Goal: Task Accomplishment & Management: Complete application form

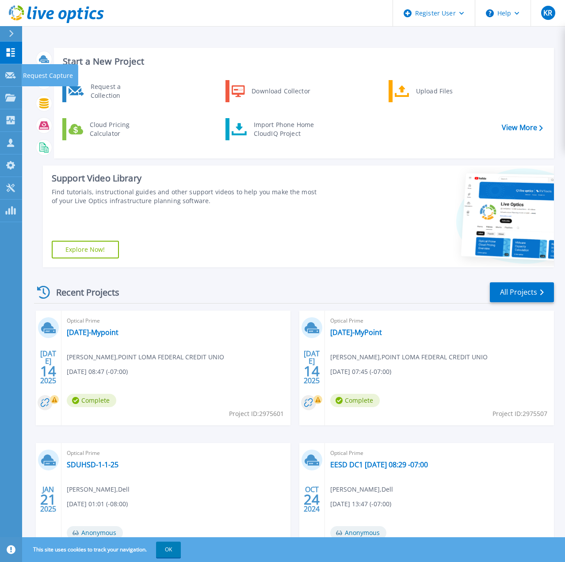
click at [12, 74] on html "Register User Help KR Dell User Karl Rule Karl.Rule@Dell.com Dell My Profile Lo…" at bounding box center [282, 264] width 565 height 528
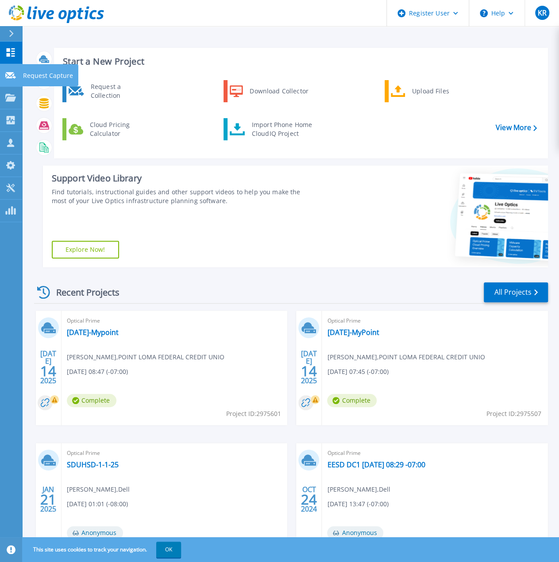
click at [13, 77] on icon at bounding box center [10, 75] width 11 height 7
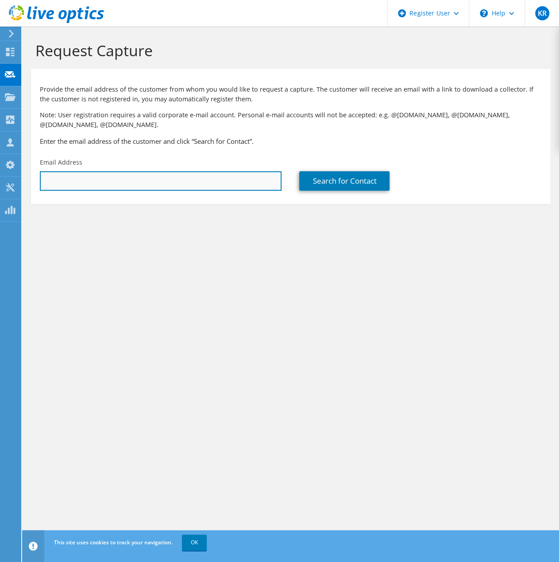
click at [152, 173] on input "text" at bounding box center [161, 180] width 242 height 19
paste input "Julio.Garcia@scantibodies.com"
type input "Julio.Garcia@scantibodies.com"
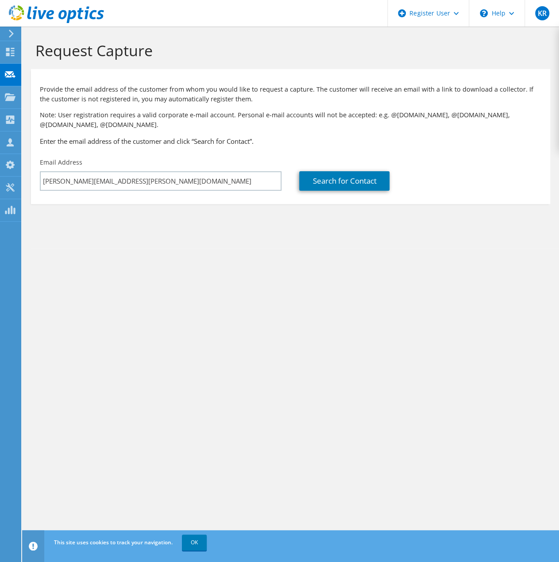
click at [211, 235] on section "Request Capture Provide the email address of the customer from whom you would l…" at bounding box center [290, 138] width 537 height 222
click at [362, 177] on link "Search for Contact" at bounding box center [344, 180] width 90 height 19
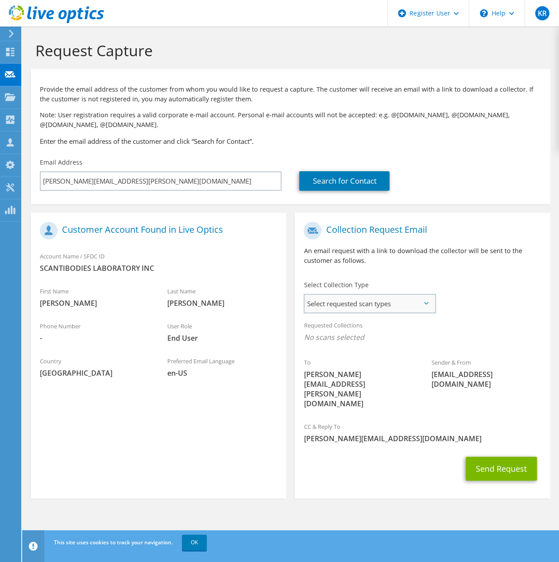
click at [389, 303] on span "Select requested scan types" at bounding box center [369, 304] width 130 height 18
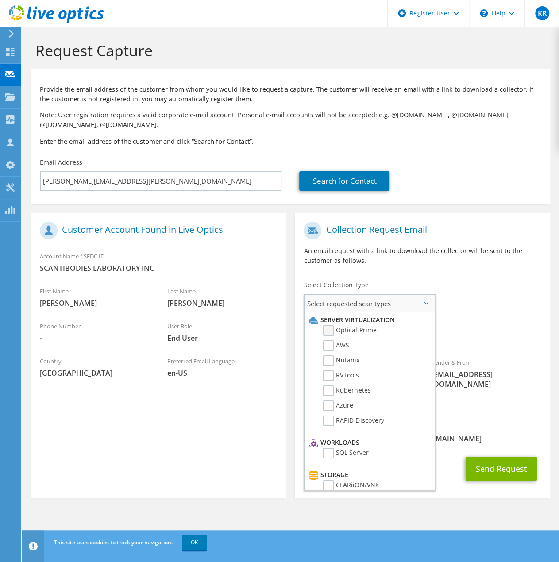
click at [342, 330] on label "Optical Prime" at bounding box center [349, 330] width 53 height 11
click at [0, 0] on input "Optical Prime" at bounding box center [0, 0] width 0 height 0
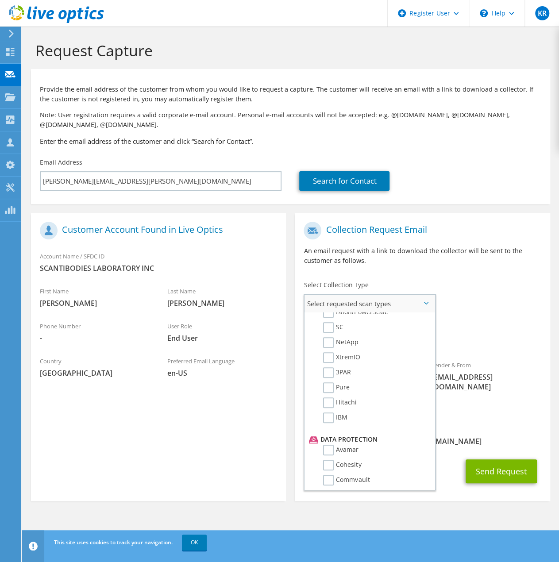
scroll to position [267, 0]
click at [457, 436] on span "[PERSON_NAME][EMAIL_ADDRESS][DOMAIN_NAME]" at bounding box center [421, 441] width 237 height 10
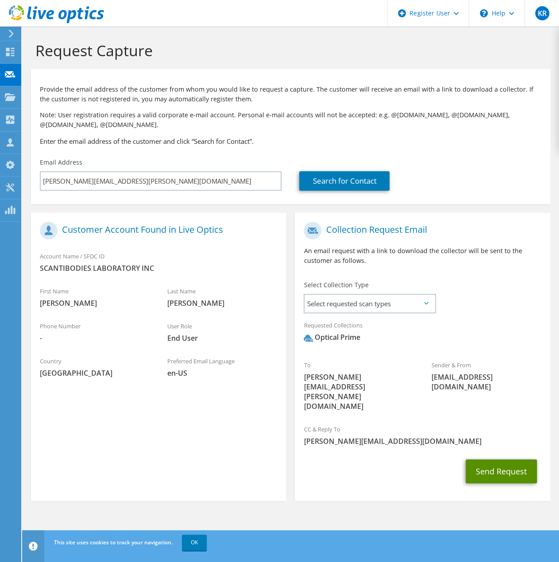
click at [494, 459] on button "Send Request" at bounding box center [500, 471] width 71 height 24
